Goal: Task Accomplishment & Management: Manage account settings

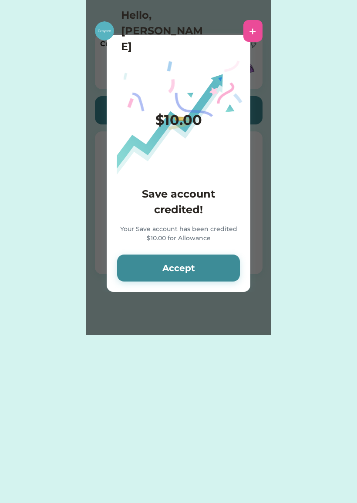
click at [215, 262] on button "Accept" at bounding box center [178, 267] width 123 height 27
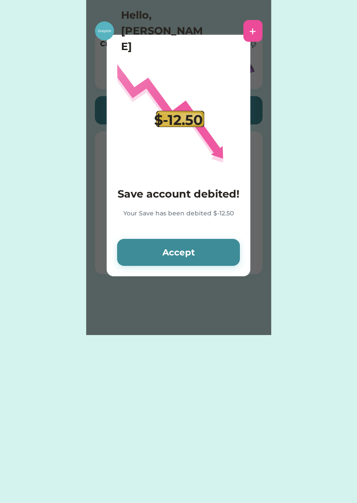
click at [220, 256] on button "Accept" at bounding box center [178, 252] width 123 height 27
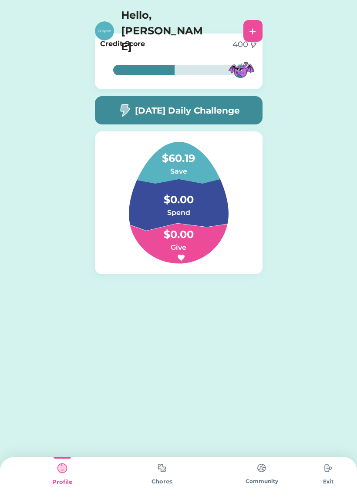
click at [196, 153] on h4 "$60.19" at bounding box center [178, 154] width 87 height 24
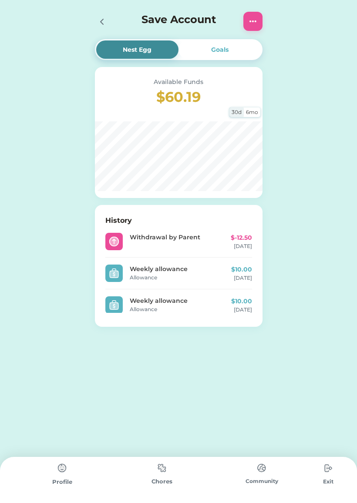
click at [254, 114] on div "6mo" at bounding box center [252, 112] width 17 height 10
click at [301, 127] on div "Nest Egg Goals Available Funds $60.19 30d 6mo History Withdrawal by Parent $-12…" at bounding box center [178, 189] width 357 height 379
click at [226, 39] on div "Nest Egg Goals Available Funds $60.19 30d 6mo History Withdrawal by Parent $-12…" at bounding box center [178, 189] width 185 height 379
click at [228, 45] on div "Goals" at bounding box center [219, 49] width 17 height 9
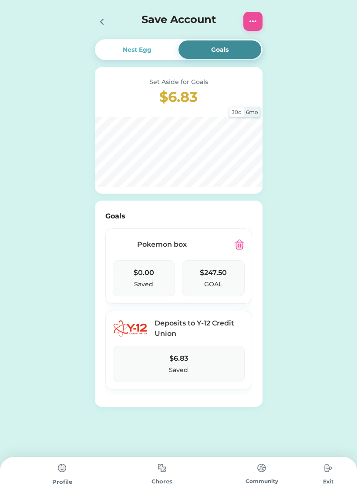
click at [125, 268] on div "$0.00 Saved" at bounding box center [144, 278] width 63 height 36
click at [135, 277] on div "$0.00" at bounding box center [144, 273] width 20 height 10
click at [204, 272] on div "$247.50" at bounding box center [213, 273] width 27 height 10
click at [158, 288] on div "$0.00 Saved" at bounding box center [144, 278] width 63 height 36
click at [180, 242] on div "Pokemon box" at bounding box center [185, 244] width 97 height 10
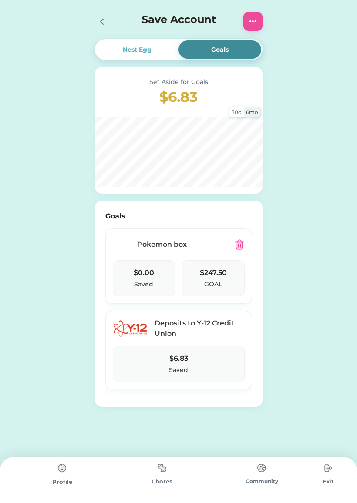
click at [127, 207] on div "Goals Pokemon box $0.00 Saved $247.50 GOAL Y-12 Credit Union Deposits to Y-12 C…" at bounding box center [178, 304] width 167 height 206
click at [256, 16] on img at bounding box center [253, 21] width 10 height 10
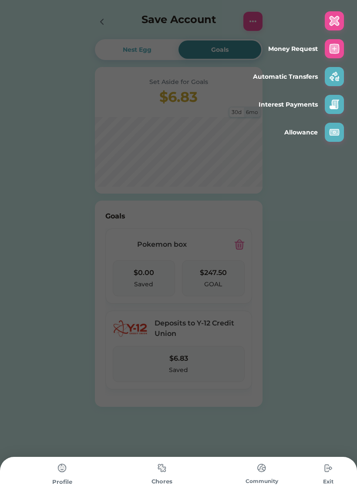
click at [337, 77] on img at bounding box center [334, 76] width 10 height 10
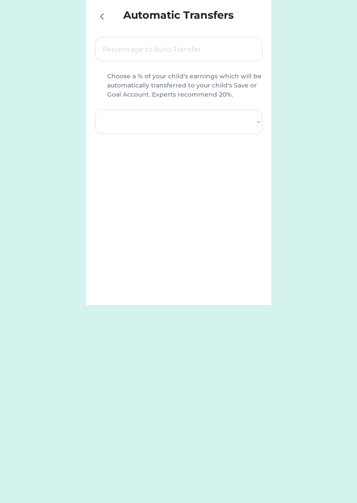
select select ""PLACEHOLDER_1427118222253""
click at [100, 7] on div at bounding box center [103, 15] width 17 height 17
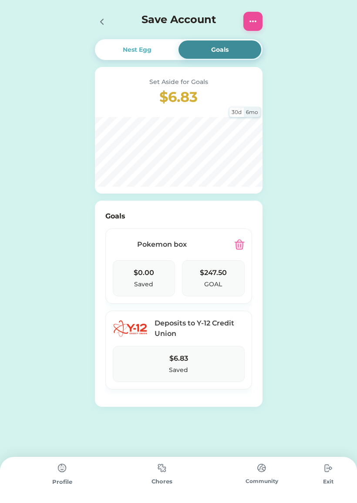
click at [72, 486] on div "Profile" at bounding box center [62, 480] width 100 height 46
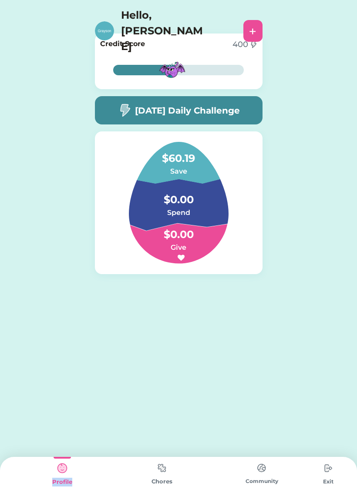
click at [76, 278] on div "Nest Egg Goals Set Aside for Goals $6.83 30d 6mo History Withdrawal by Parent $…" at bounding box center [178, 167] width 357 height 335
click at [58, 475] on img at bounding box center [62, 467] width 17 height 17
